Goal: Information Seeking & Learning: Learn about a topic

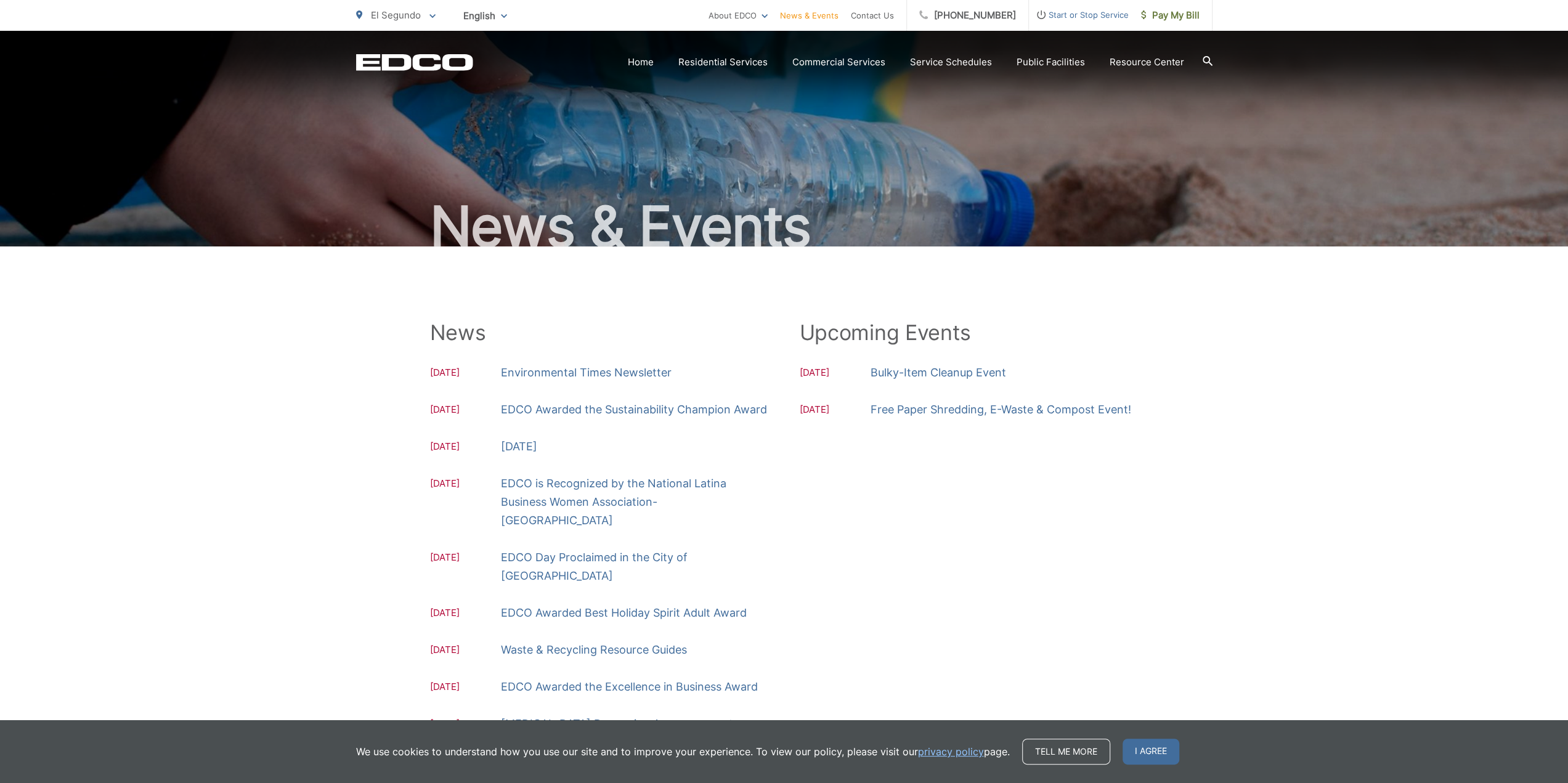
click at [922, 371] on link "Bulky-Item Cleanup Event" at bounding box center [938, 372] width 135 height 18
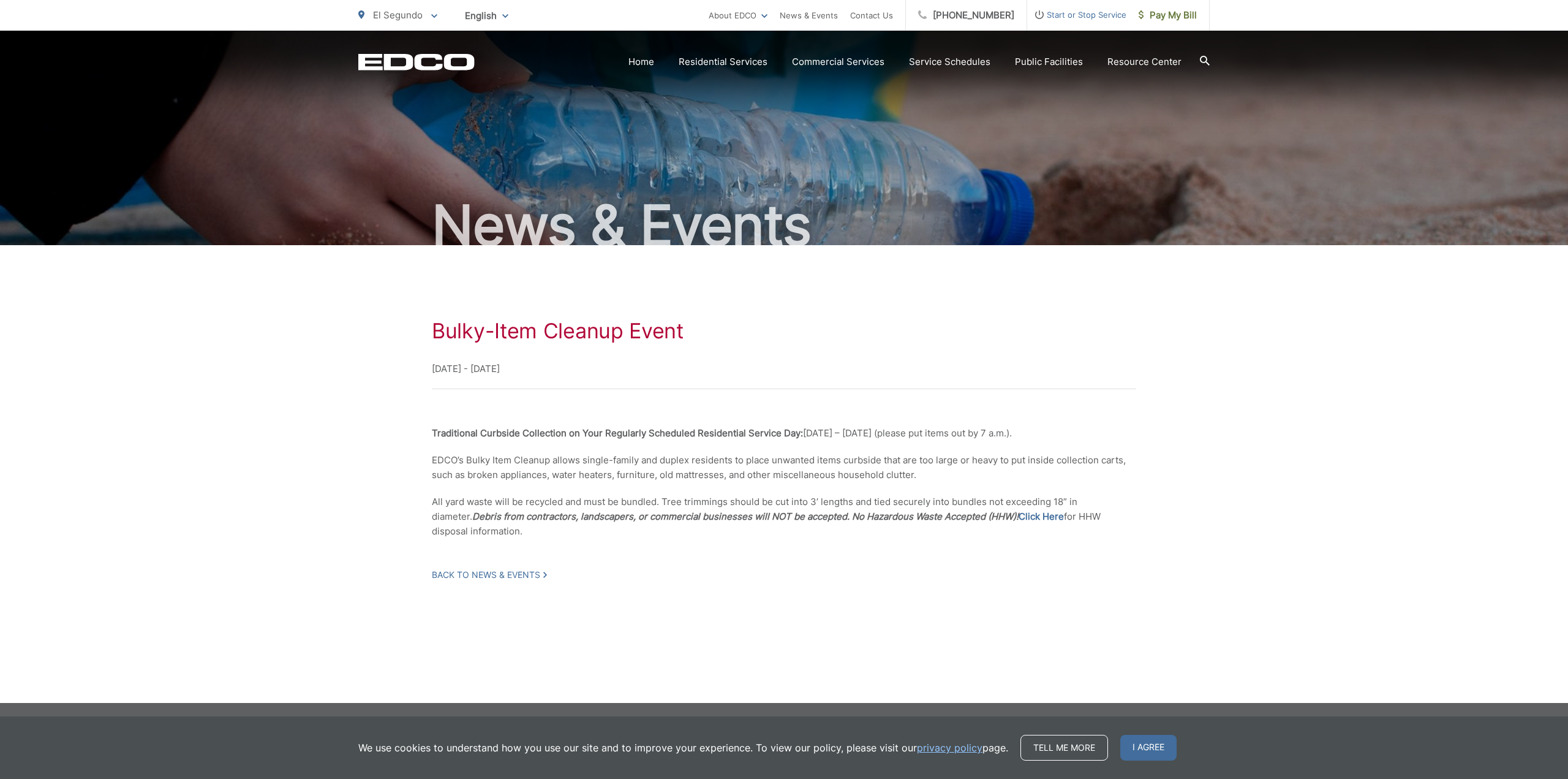
click at [1155, 543] on div "Bulky-Item Cleanup Event October 6, 2025 - October 9, 2025 Traditional Curbside…" at bounding box center [784, 449] width 851 height 409
click at [229, 457] on div "Bulky-Item Cleanup Event October 6, 2025 - October 9, 2025 Traditional Curbside…" at bounding box center [784, 449] width 1568 height 409
click at [611, 493] on div "Bulky-Item Cleanup Event October 6, 2025 - October 9, 2025 Traditional Curbside…" at bounding box center [784, 449] width 705 height 261
click at [630, 499] on p "All yard waste will be recycled and must be bundled. Tree trimmings should be c…" at bounding box center [784, 516] width 705 height 44
click at [614, 435] on strong "Traditional Curbside Collection on Your Regularly Scheduled Residential Service…" at bounding box center [618, 432] width 371 height 11
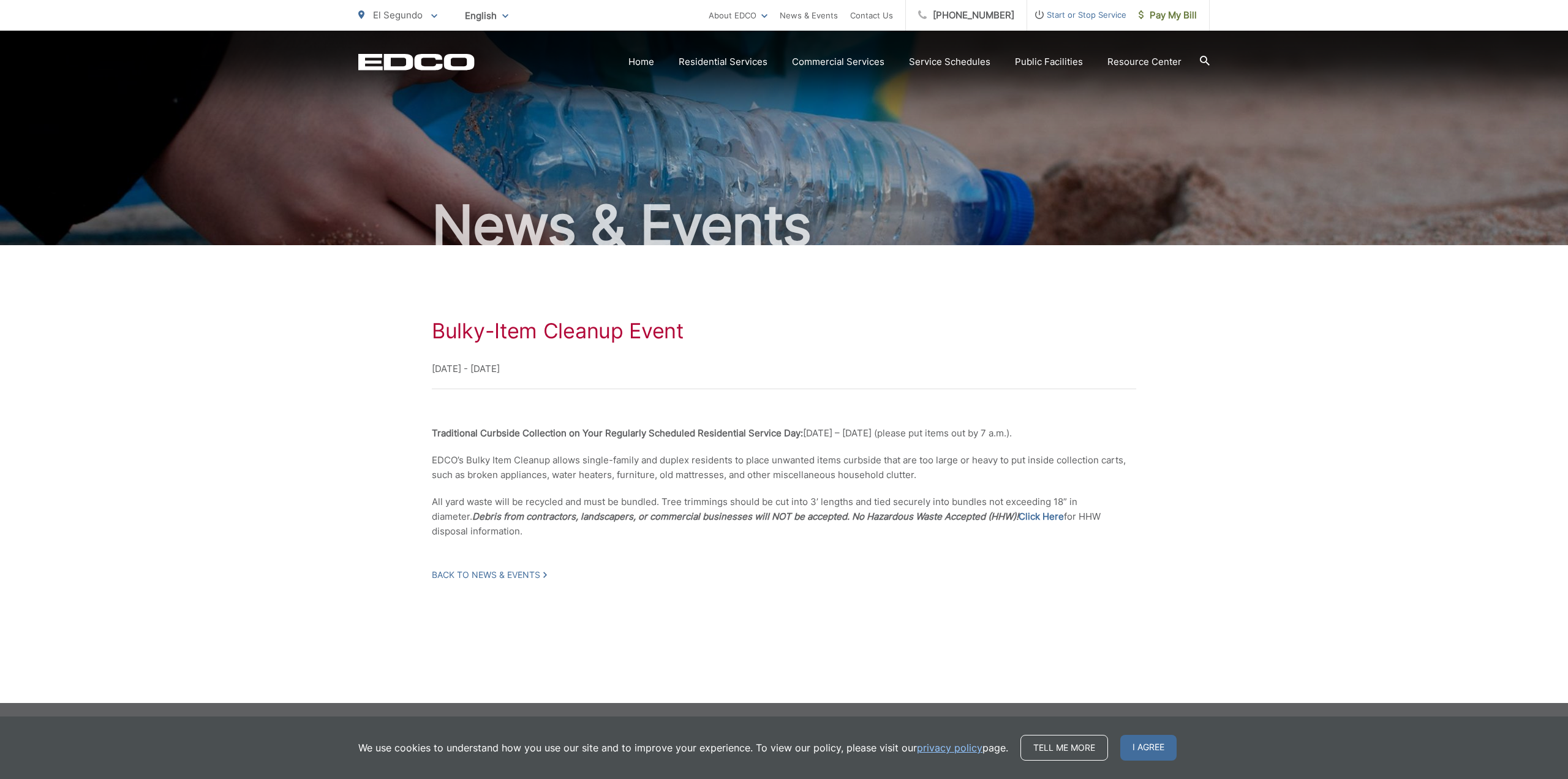
click at [427, 468] on div "Bulky-Item Cleanup Event October 6, 2025 - October 9, 2025 Traditional Curbside…" at bounding box center [784, 449] width 851 height 409
drag, startPoint x: 417, startPoint y: 463, endPoint x: 714, endPoint y: 453, distance: 297.2
click at [701, 454] on div "Bulky-Item Cleanup Event October 6, 2025 - October 9, 2025 Traditional Curbside…" at bounding box center [784, 449] width 851 height 409
click at [939, 457] on p "EDCO’s Bulky Item Cleanup allows single-family and duplex residents to place un…" at bounding box center [784, 468] width 705 height 29
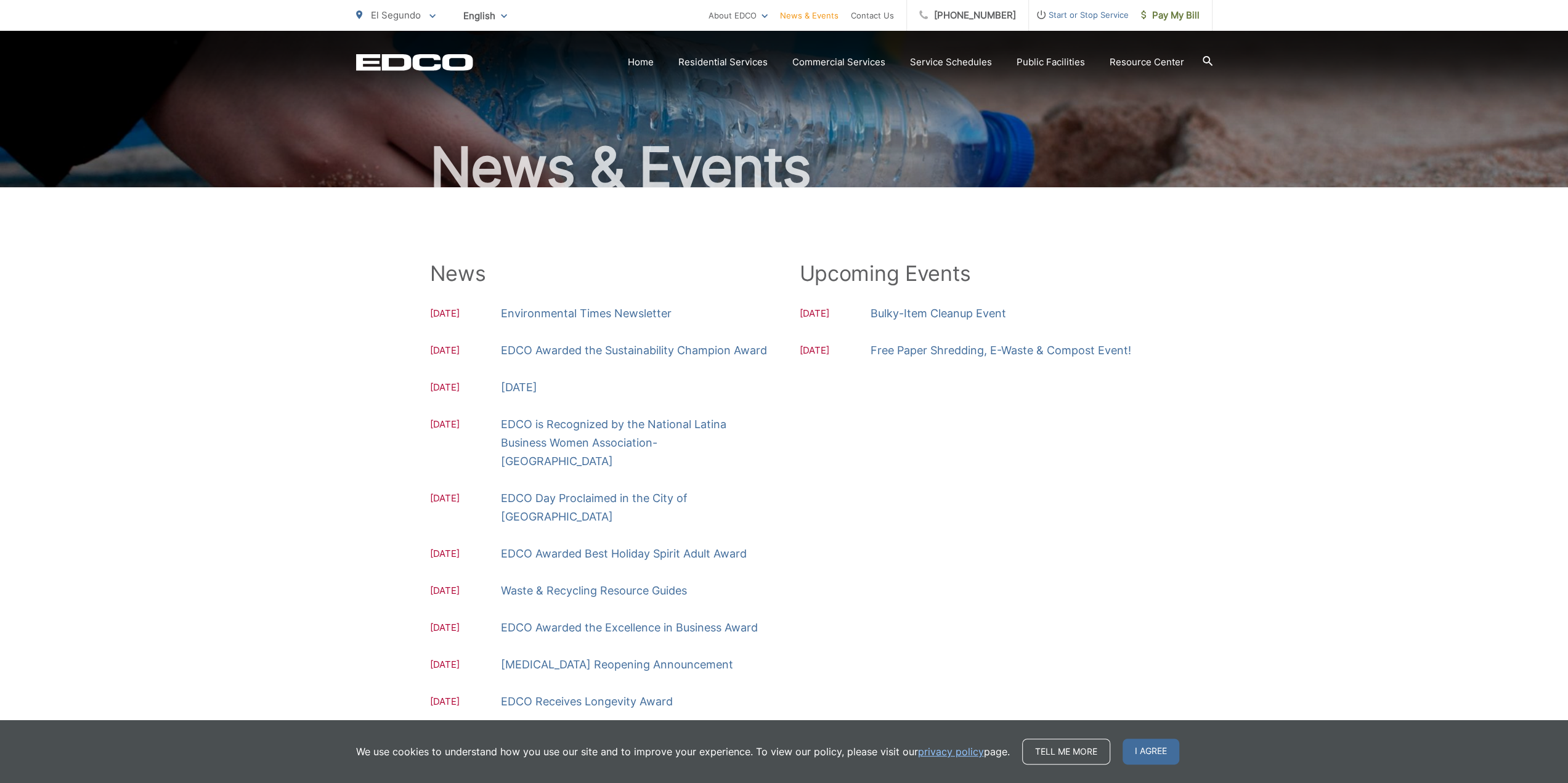
scroll to position [62, 0]
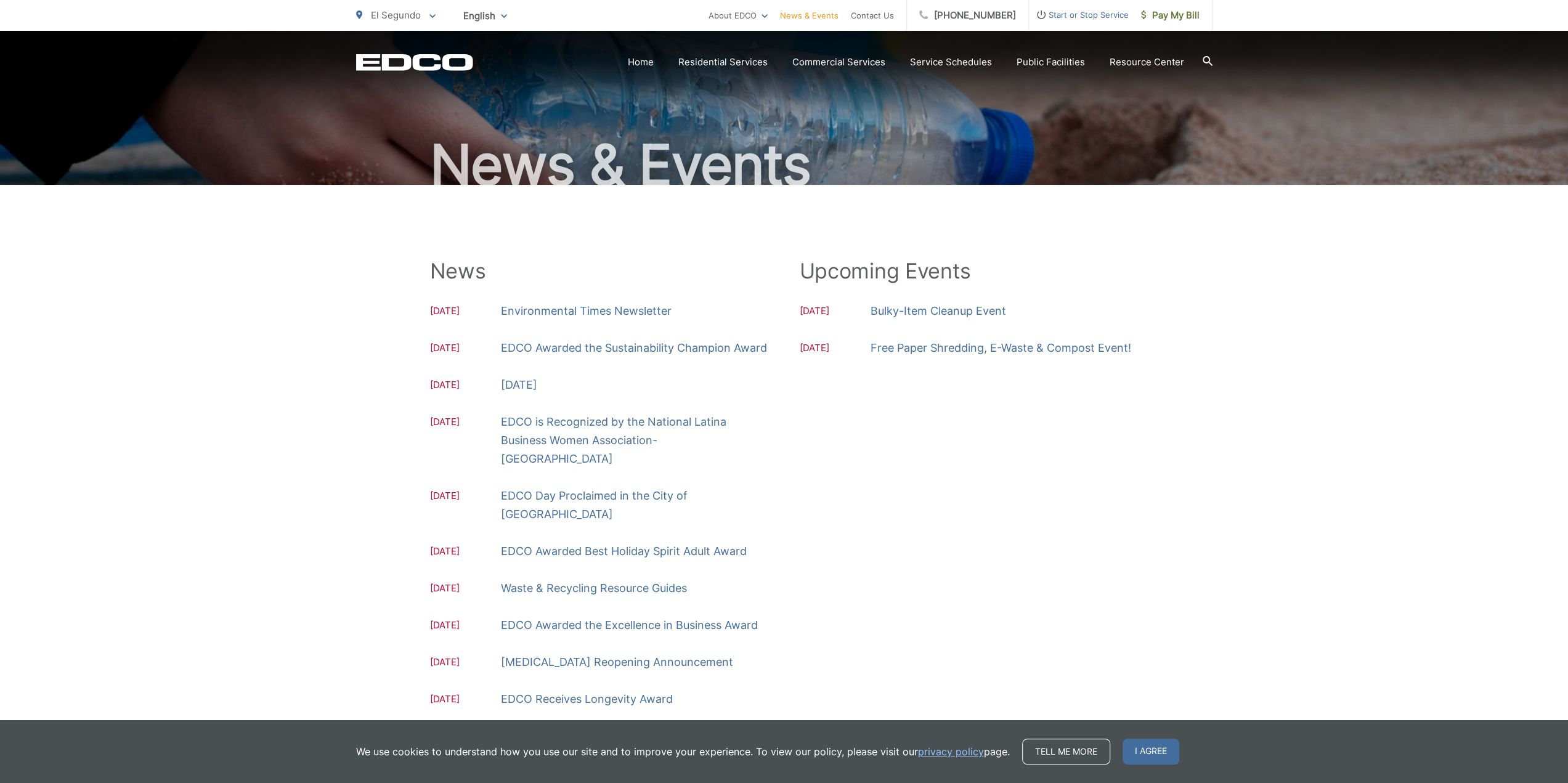
click at [916, 316] on link "Bulky-Item Cleanup Event" at bounding box center [938, 310] width 135 height 18
